Goal: Information Seeking & Learning: Learn about a topic

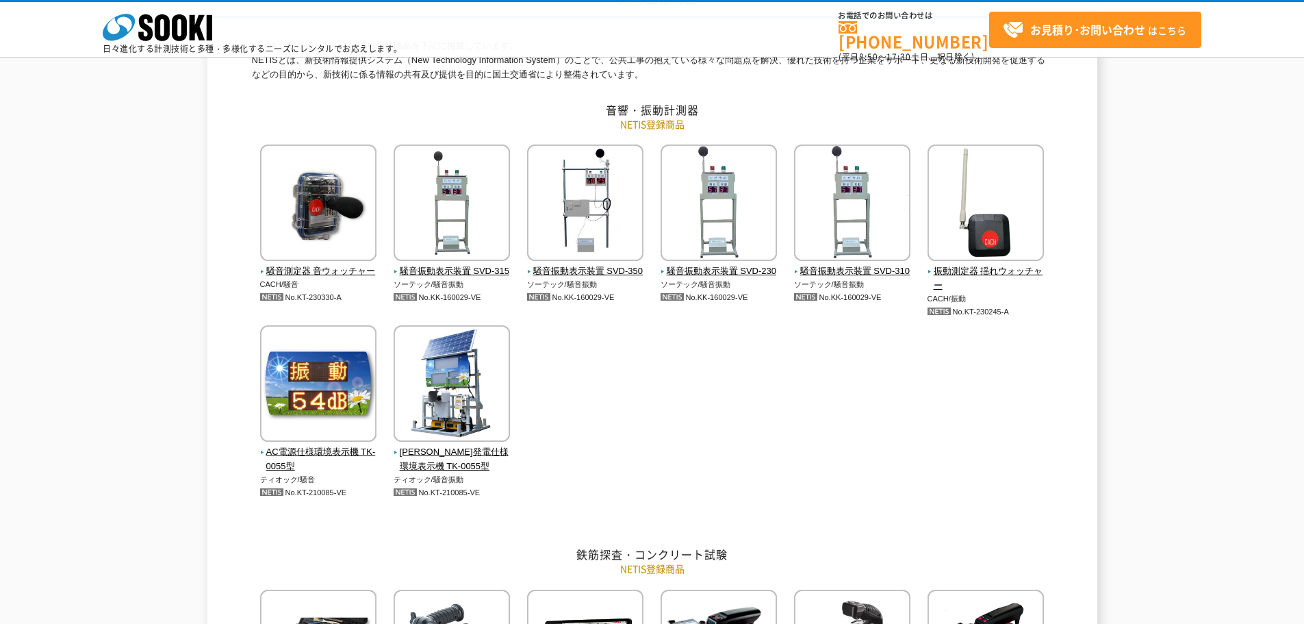
scroll to position [68, 0]
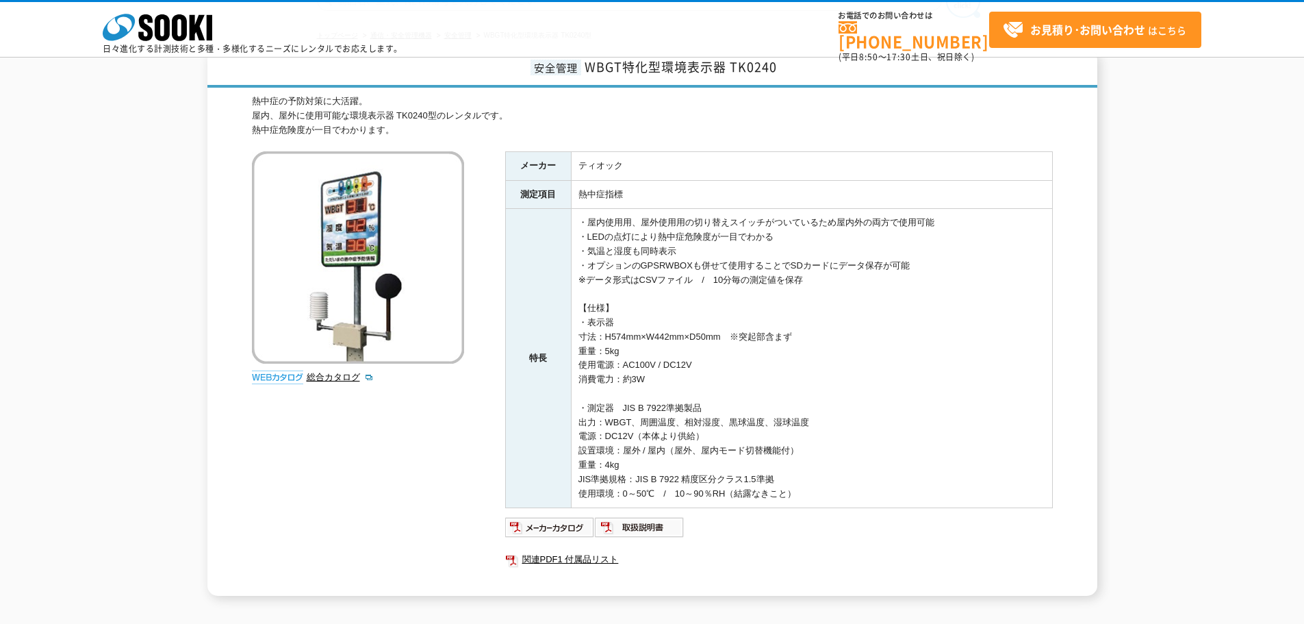
scroll to position [137, 0]
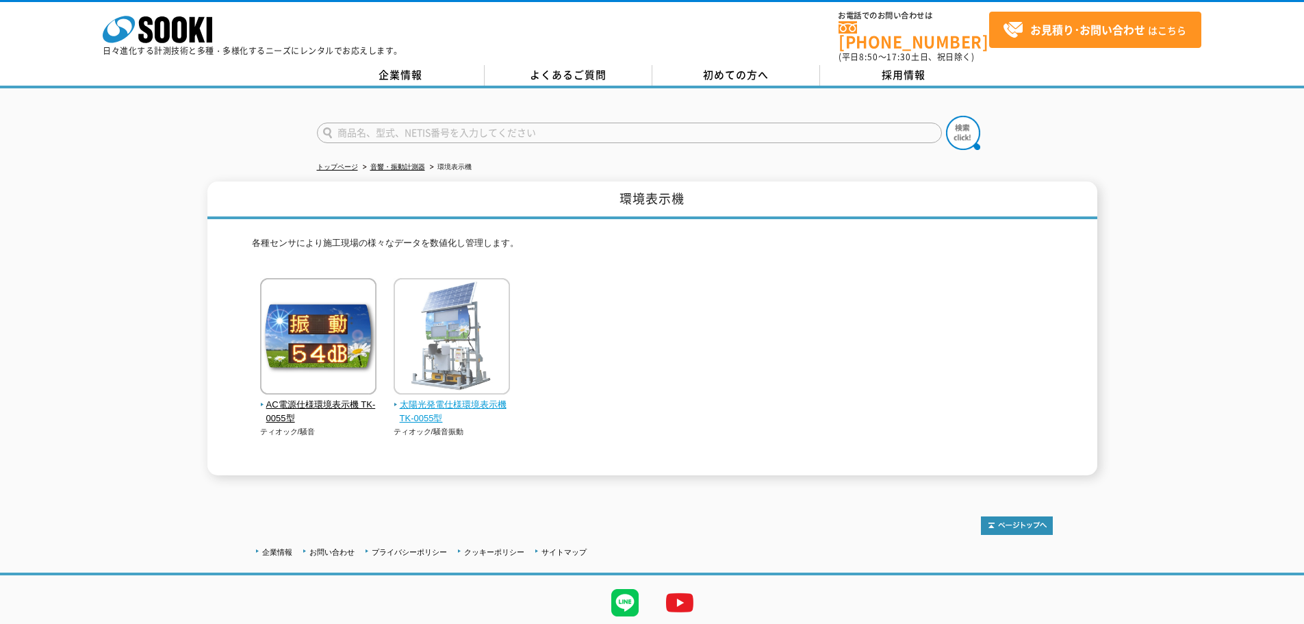
click at [485, 345] on img at bounding box center [452, 338] width 116 height 120
click at [453, 398] on span "太陽光発電仕様環境表示機 TK-0055型" at bounding box center [452, 412] width 117 height 29
click at [421, 398] on span "太陽光発電仕様環境表示機 TK-0055型" at bounding box center [452, 412] width 117 height 29
click at [420, 398] on span "太陽光発電仕様環境表示機 TK-0055型" at bounding box center [452, 412] width 117 height 29
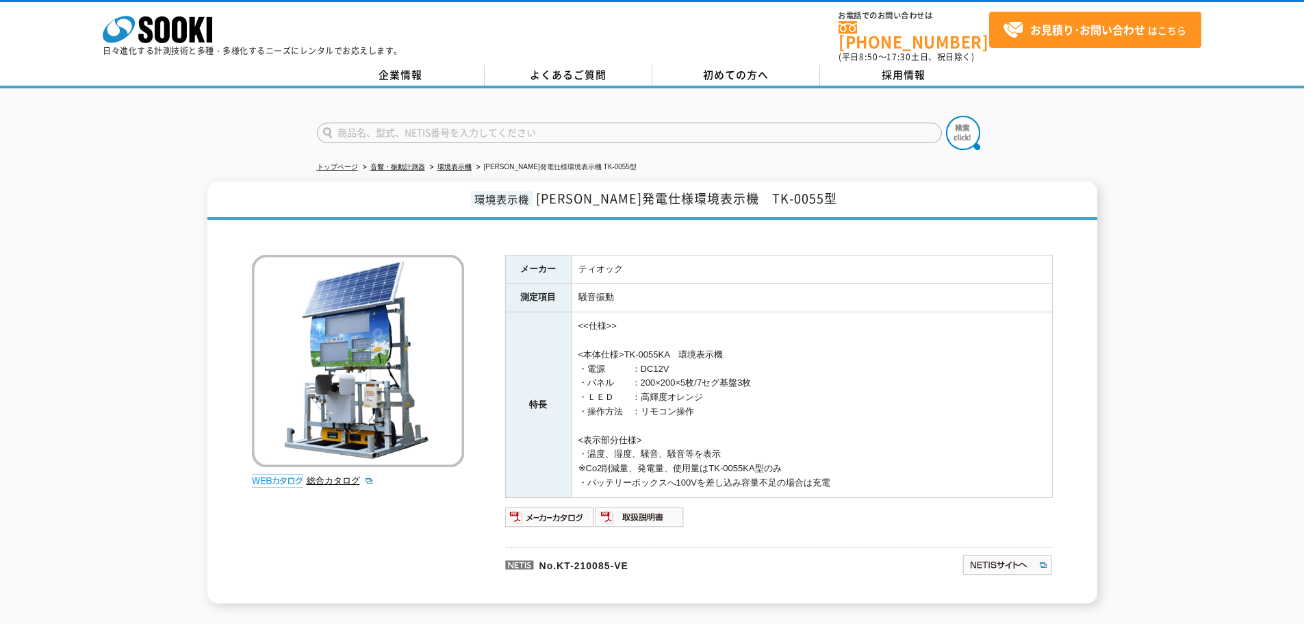
scroll to position [68, 0]
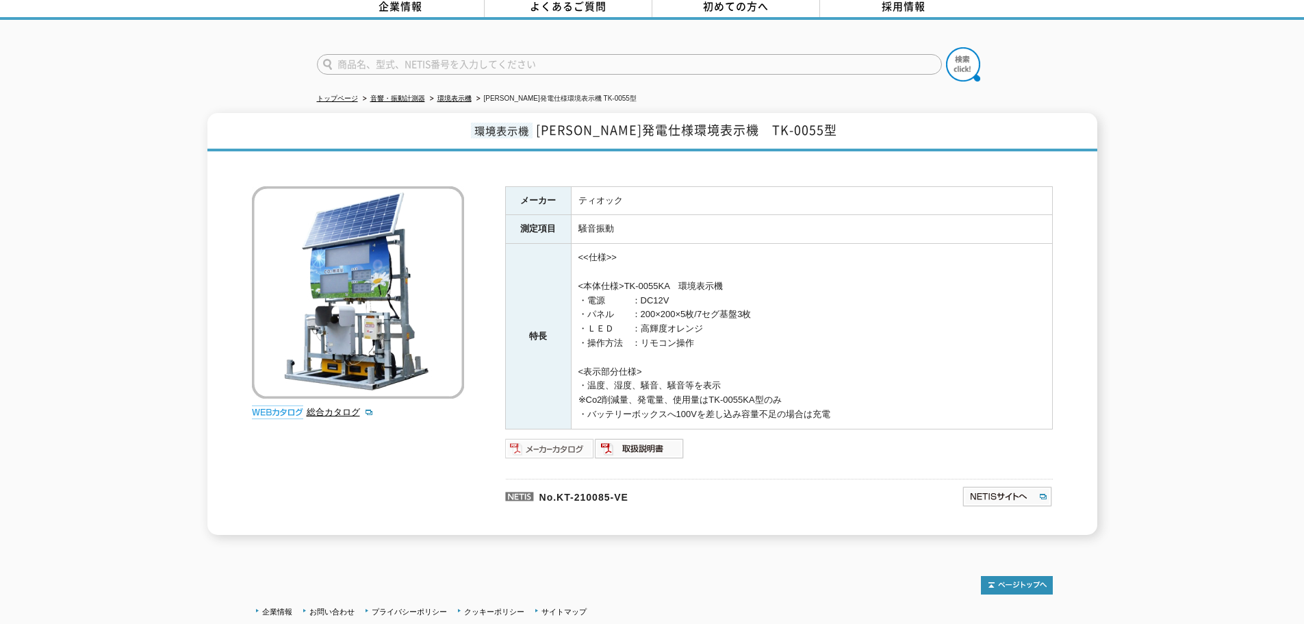
click at [560, 437] on img at bounding box center [550, 448] width 90 height 22
drag, startPoint x: 641, startPoint y: 307, endPoint x: 791, endPoint y: 335, distance: 152.4
click at [791, 337] on td "<<仕様>> <本体仕様>TK-0055KA　環境表示機 ・電源　　　：DC12V ・パネル　　：200×200×5枚/7セグ基盤3枚 ・ＬＥＤ　　：高輝度オ…" at bounding box center [811, 336] width 481 height 185
drag, startPoint x: 834, startPoint y: 348, endPoint x: 830, endPoint y: 338, distance: 10.4
click at [834, 348] on td "<<仕様>> <本体仕様>TK-0055KA　環境表示機 ・電源　　　：DC12V ・パネル　　：200×200×5枚/7セグ基盤3枚 ・ＬＥＤ　　：高輝度オ…" at bounding box center [811, 336] width 481 height 185
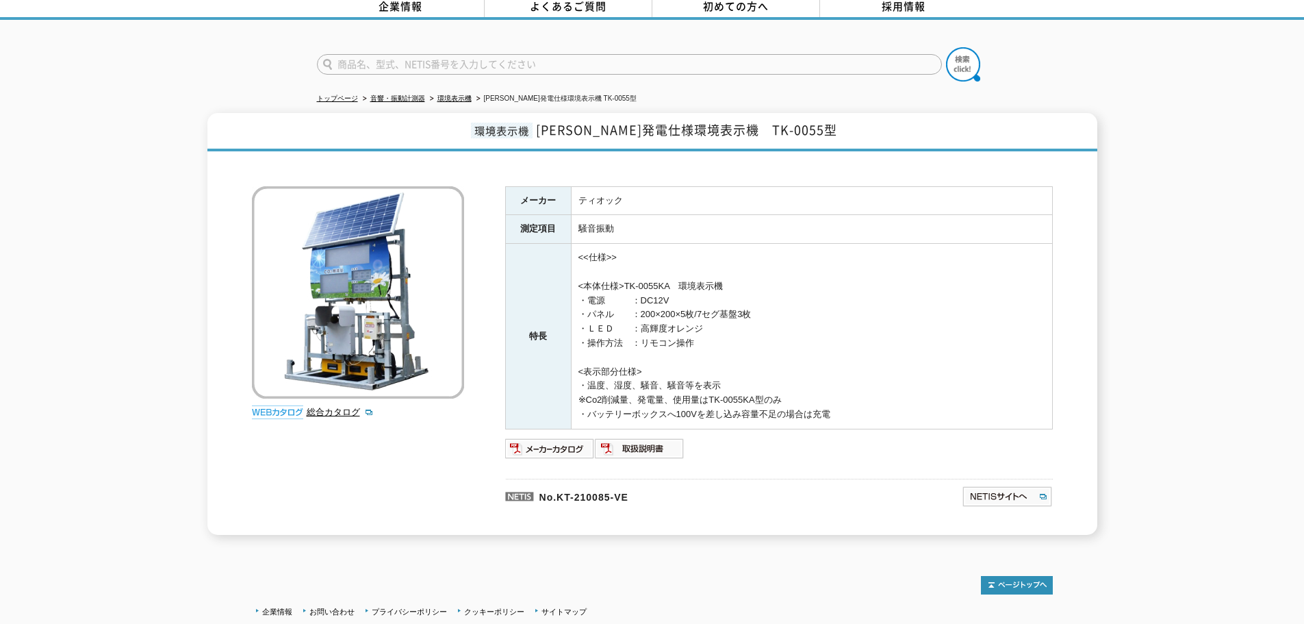
drag, startPoint x: 578, startPoint y: 248, endPoint x: 871, endPoint y: 410, distance: 334.3
click at [871, 410] on td "<<仕様>> <本体仕様>TK-0055KA　環境表示機 ・電源　　　：DC12V ・パネル　　：200×200×5枚/7セグ基盤3枚 ・ＬＥＤ　　：高輝度オ…" at bounding box center [811, 336] width 481 height 185
click at [910, 303] on td "<<仕様>> <本体仕様>TK-0055KA　環境表示機 ・電源　　　：DC12V ・パネル　　：200×200×5枚/7セグ基盤3枚 ・ＬＥＤ　　：高輝度オ…" at bounding box center [811, 336] width 481 height 185
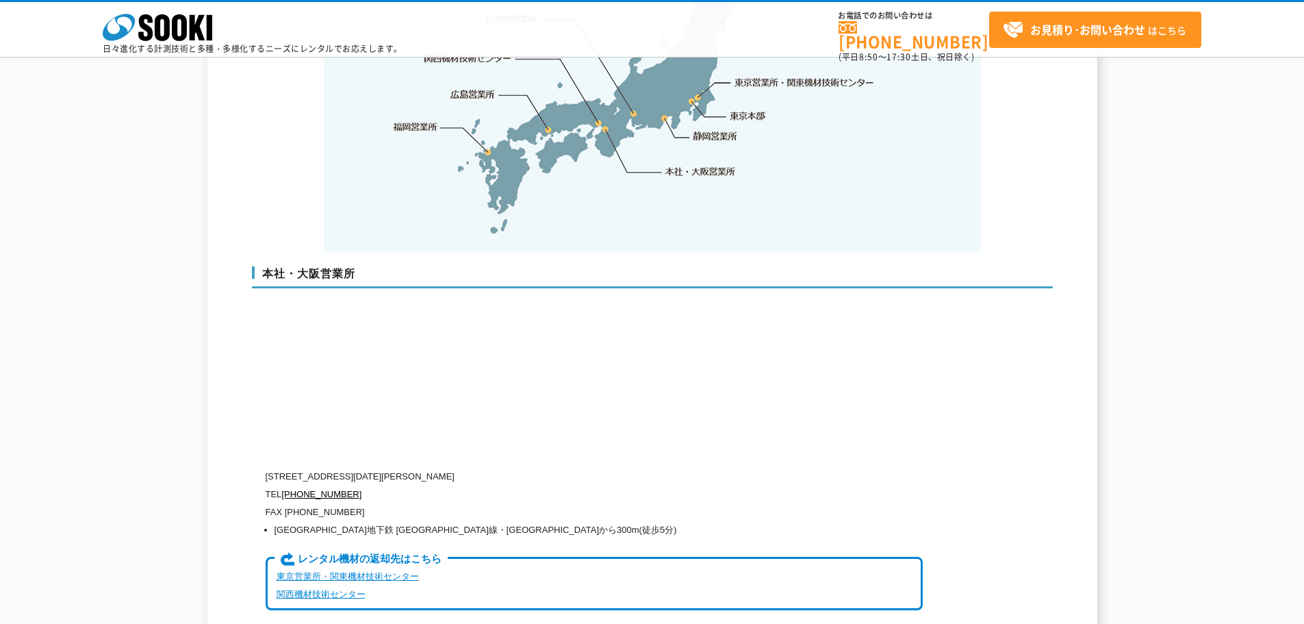
scroll to position [3217, 0]
